Goal: Information Seeking & Learning: Learn about a topic

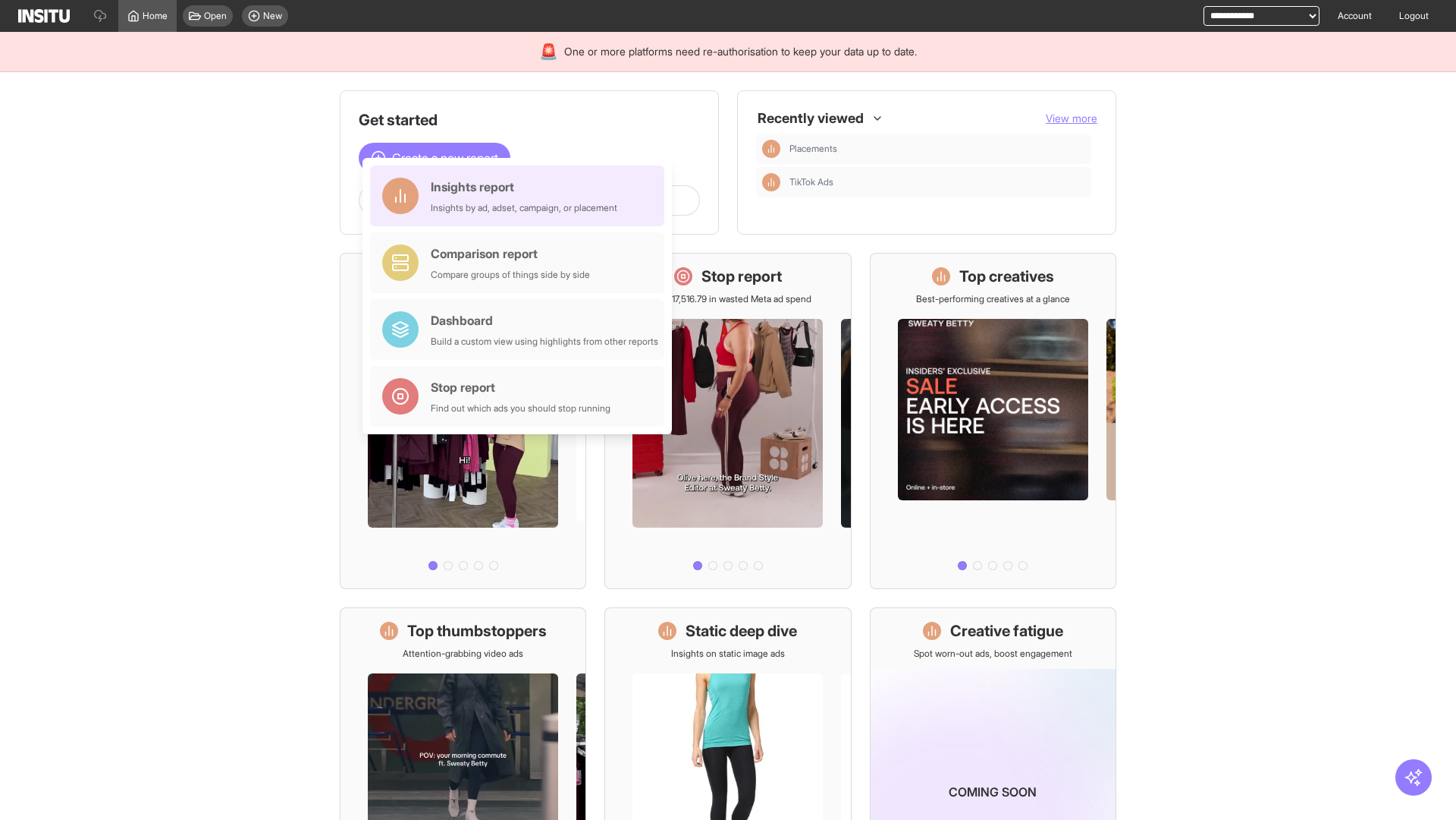
click at [521, 196] on div "Insights report Insights by ad, adset, campaign, or placement" at bounding box center [524, 196] width 187 height 36
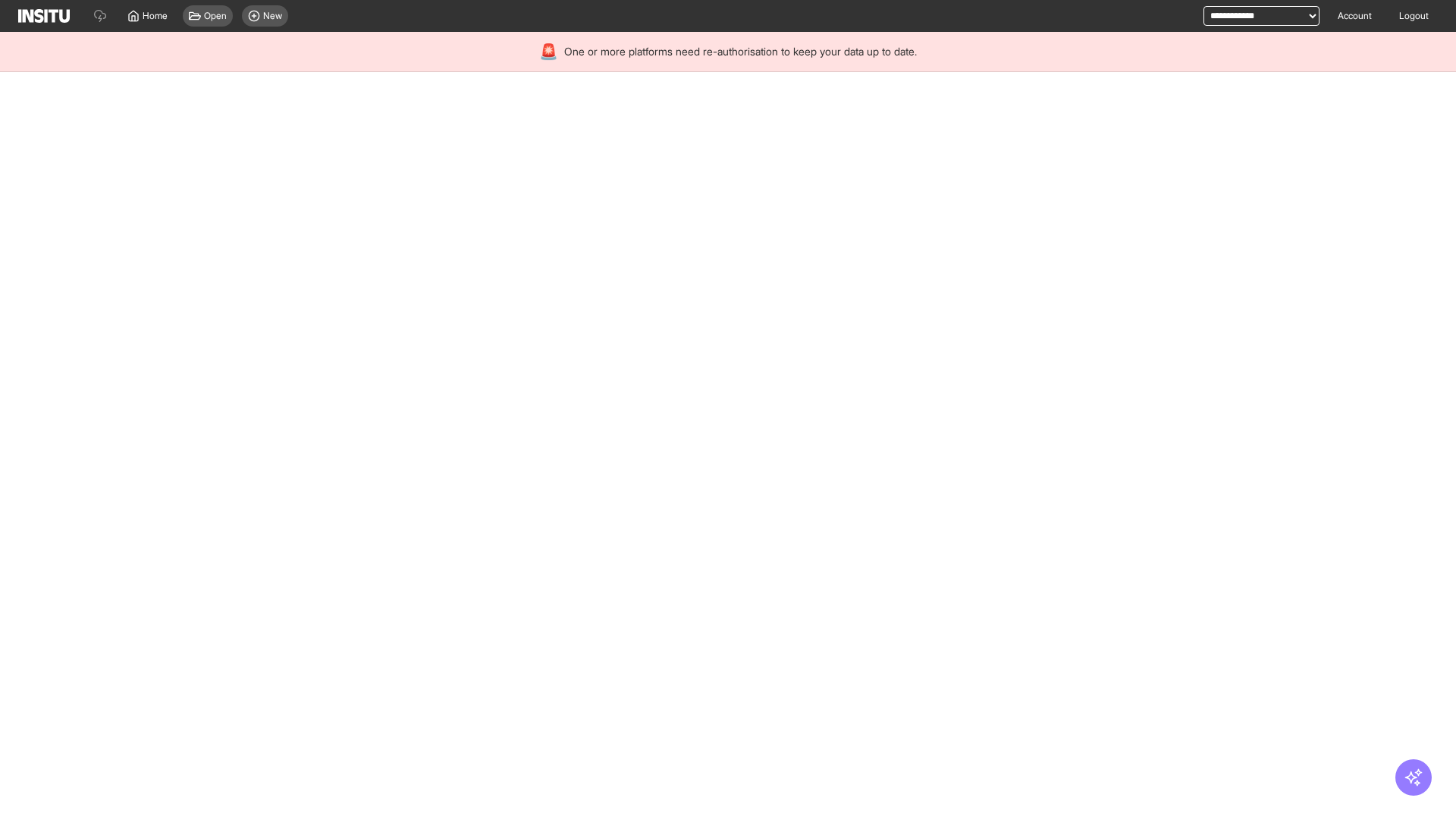
select select "**"
